Goal: Information Seeking & Learning: Find specific fact

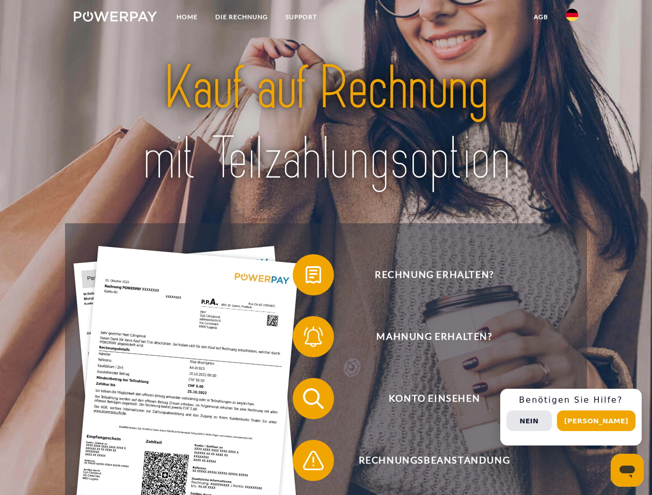
click at [115, 18] on img at bounding box center [115, 16] width 83 height 10
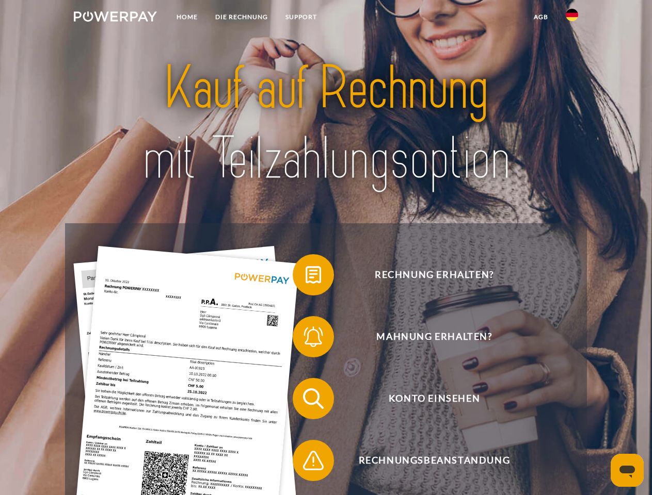
click at [572, 18] on img at bounding box center [572, 15] width 12 height 12
click at [540, 17] on link "agb" at bounding box center [541, 17] width 32 height 19
click at [305, 277] on span at bounding box center [298, 275] width 52 height 52
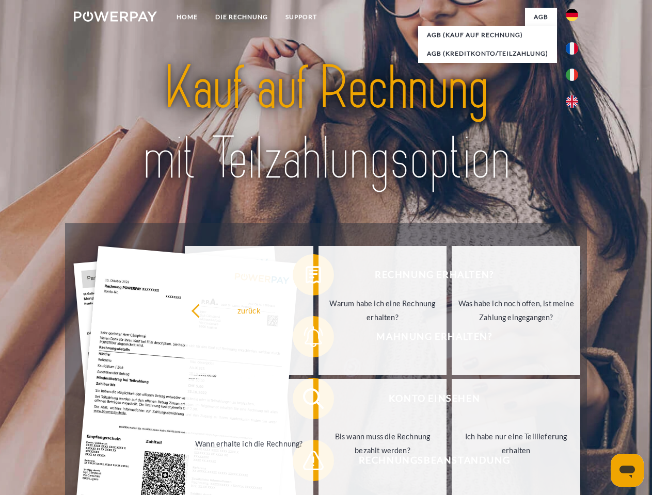
click at [305, 339] on div "Rechnung erhalten? Mahnung erhalten? Konto einsehen" at bounding box center [325, 429] width 521 height 413
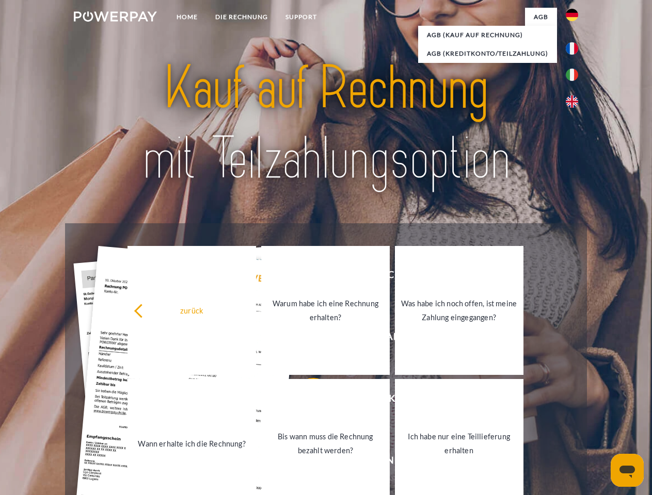
click at [305, 401] on link "Bis wann muss die Rechnung bezahlt werden?" at bounding box center [325, 443] width 128 height 129
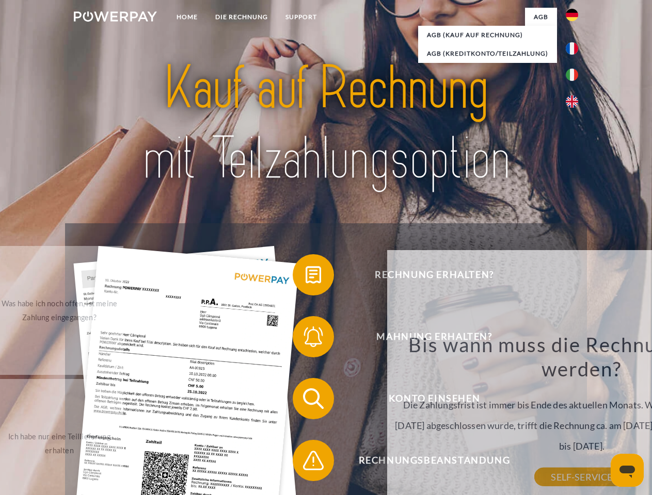
click at [393, 463] on div "Bis wann muss die Rechnung bezahlt werden? Die Zahlungsfrist ist immer bis Ende…" at bounding box center [581, 404] width 377 height 145
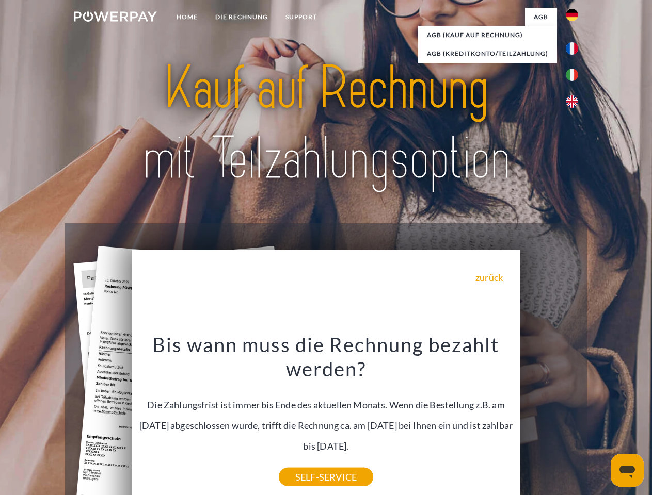
click at [574, 417] on div "Rechnung erhalten? Mahnung erhalten? Konto einsehen" at bounding box center [325, 429] width 521 height 413
click at [549, 419] on span "Konto einsehen" at bounding box center [434, 398] width 253 height 41
click at [600, 421] on header "Home DIE RECHNUNG SUPPORT" at bounding box center [326, 356] width 652 height 713
